Goal: Use online tool/utility: Utilize a website feature to perform a specific function

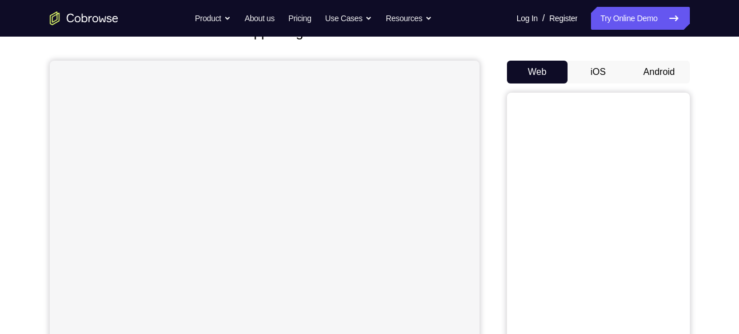
scroll to position [71, 0]
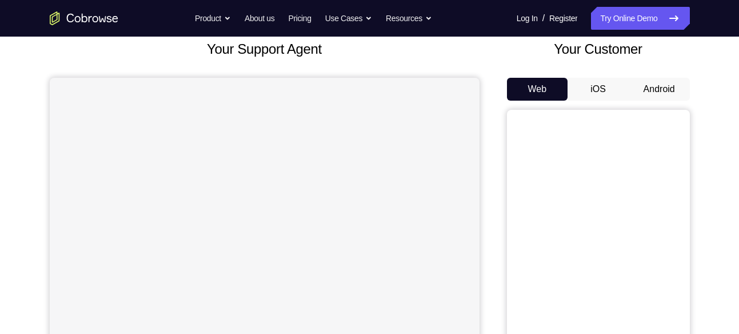
click at [659, 86] on button "Android" at bounding box center [659, 89] width 61 height 23
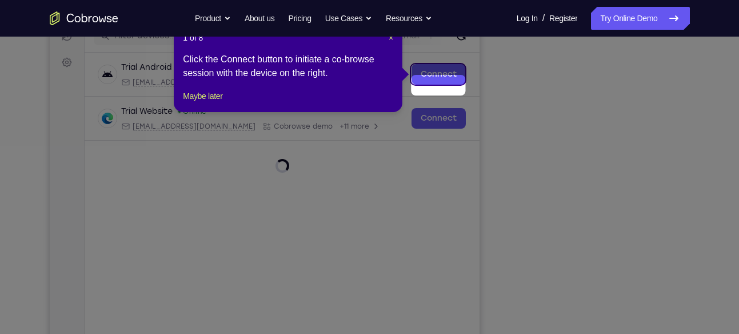
scroll to position [141, 0]
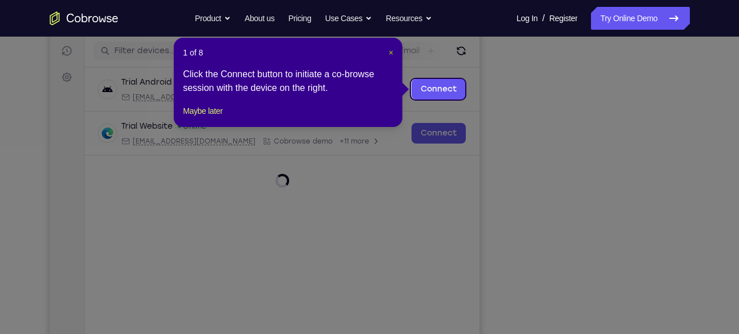
click at [389, 52] on span "×" at bounding box center [391, 52] width 5 height 9
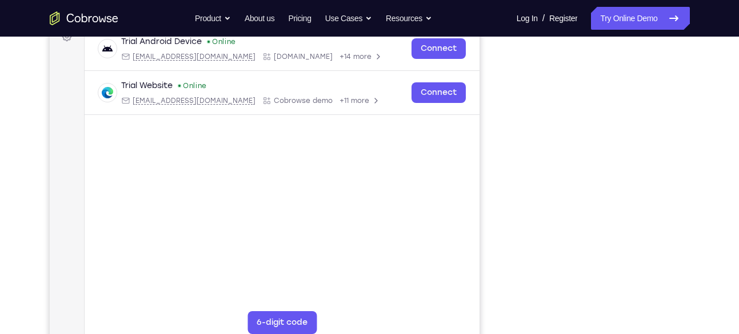
scroll to position [150, 0]
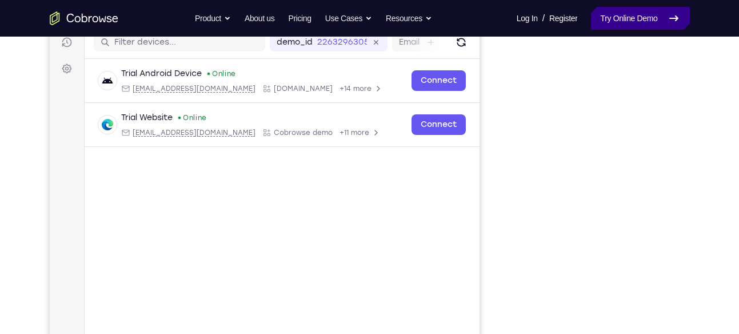
click at [625, 21] on link "Try Online Demo" at bounding box center [640, 18] width 98 height 23
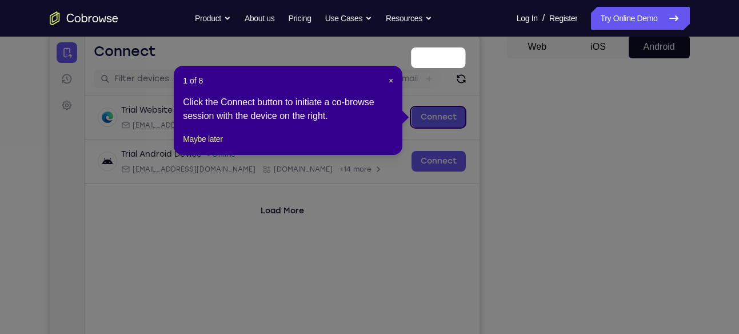
scroll to position [112, 0]
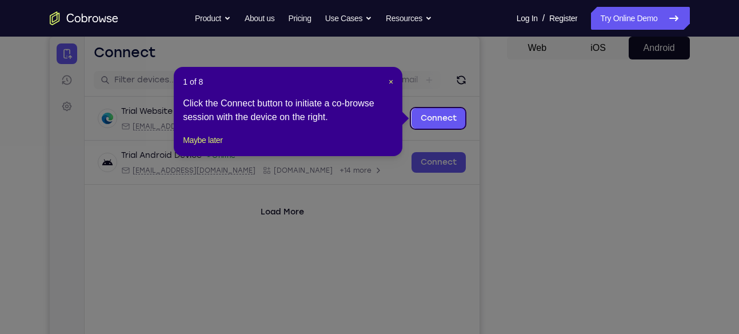
click at [387, 78] on header "1 of 8 ×" at bounding box center [288, 81] width 210 height 11
click at [390, 83] on span "×" at bounding box center [391, 81] width 5 height 9
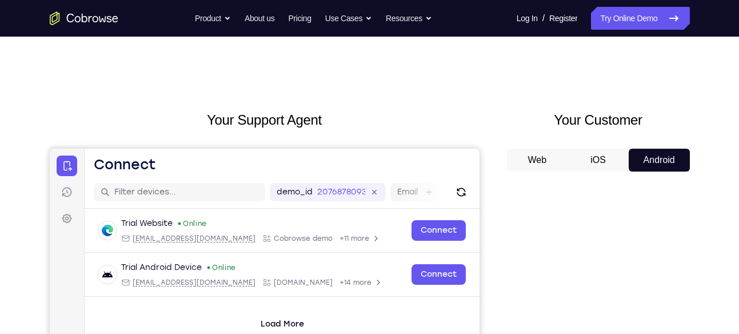
scroll to position [143, 0]
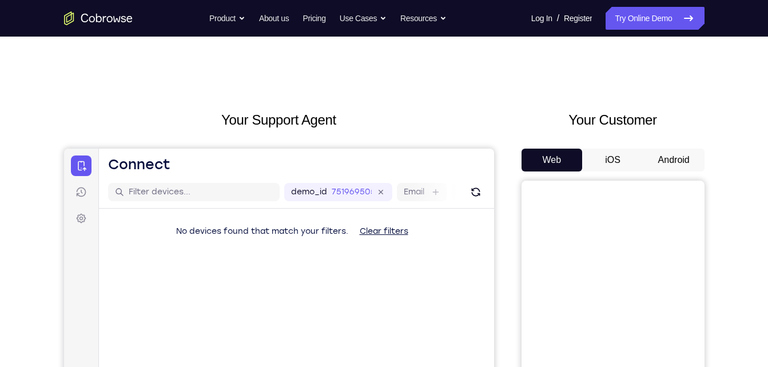
click at [653, 154] on button "Android" at bounding box center [673, 160] width 61 height 23
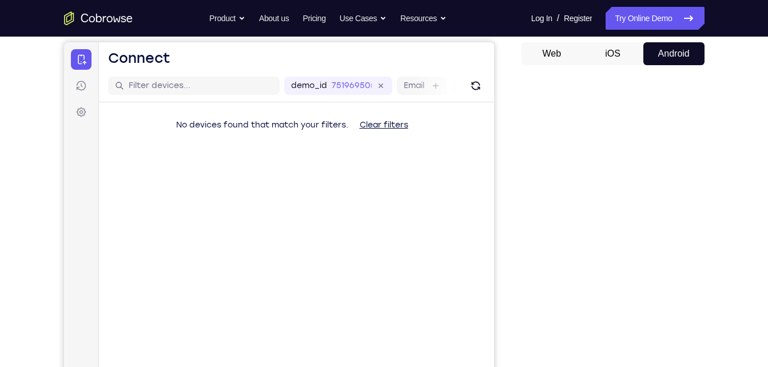
scroll to position [94, 0]
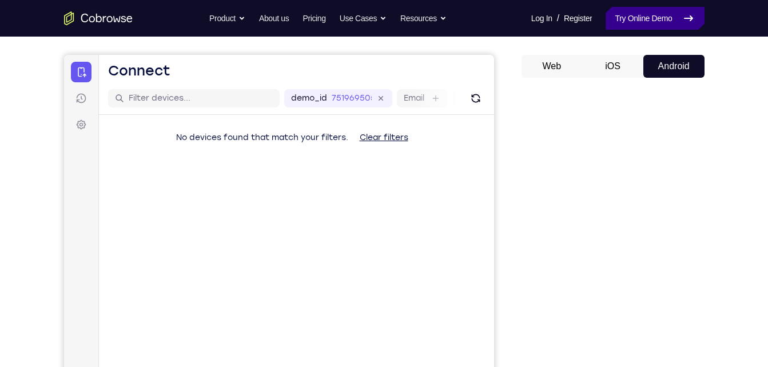
click at [648, 29] on link "Try Online Demo" at bounding box center [654, 18] width 98 height 23
click at [664, 23] on link "Try Online Demo" at bounding box center [654, 18] width 98 height 23
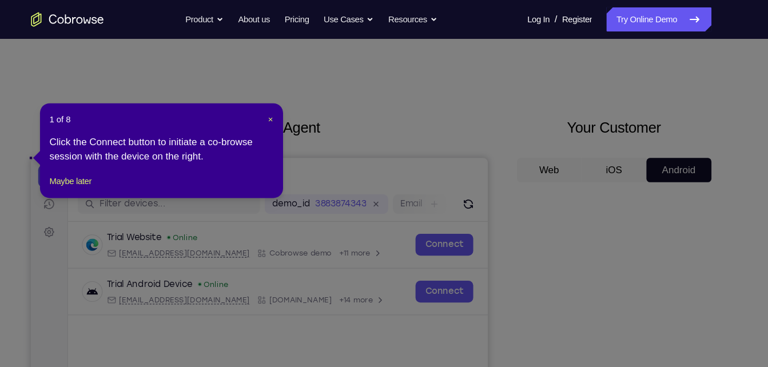
click at [284, 111] on header "1 of 8 ×" at bounding box center [187, 111] width 210 height 11
click at [289, 113] on span "×" at bounding box center [289, 111] width 5 height 9
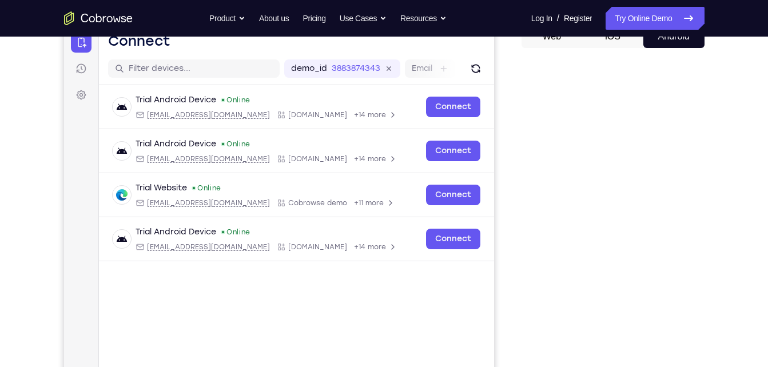
scroll to position [122, 0]
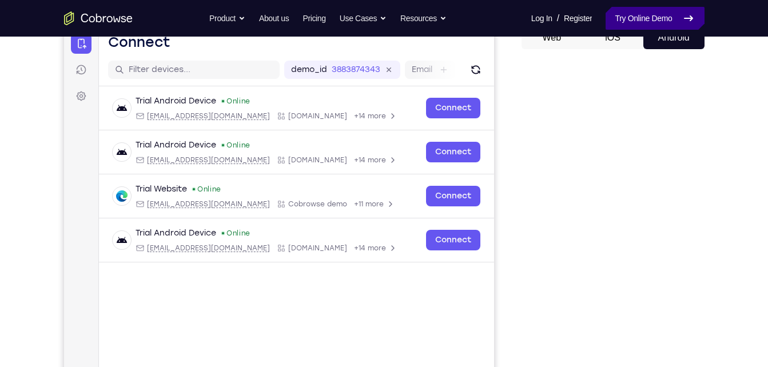
click at [672, 20] on link "Try Online Demo" at bounding box center [654, 18] width 98 height 23
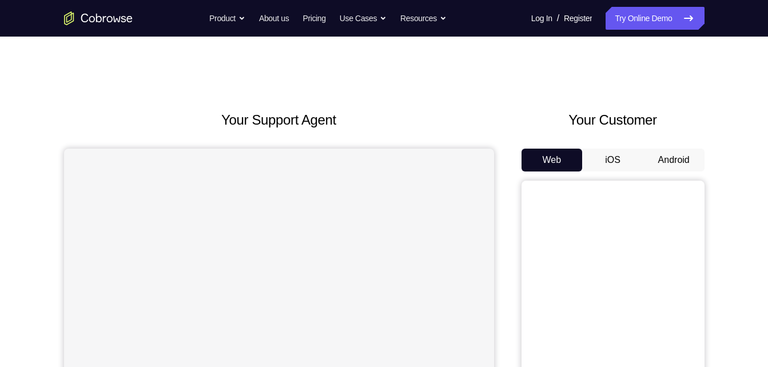
click at [654, 155] on button "Android" at bounding box center [673, 160] width 61 height 23
